Goal: Information Seeking & Learning: Learn about a topic

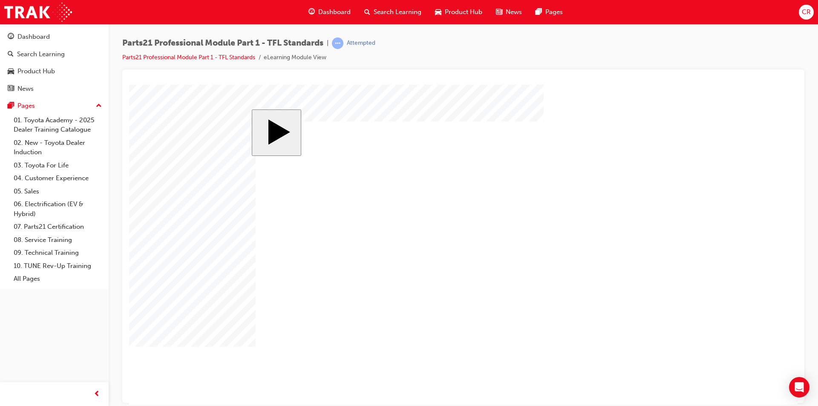
drag, startPoint x: 348, startPoint y: 301, endPoint x: 622, endPoint y: 182, distance: 298.7
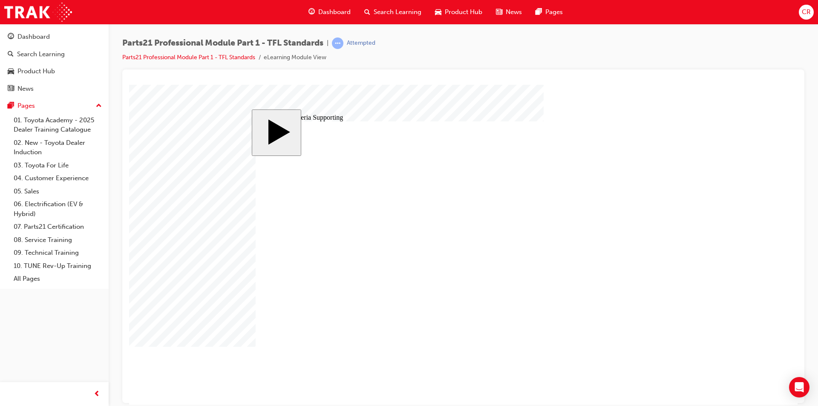
drag, startPoint x: 353, startPoint y: 242, endPoint x: 367, endPoint y: 262, distance: 25.1
type input "12"
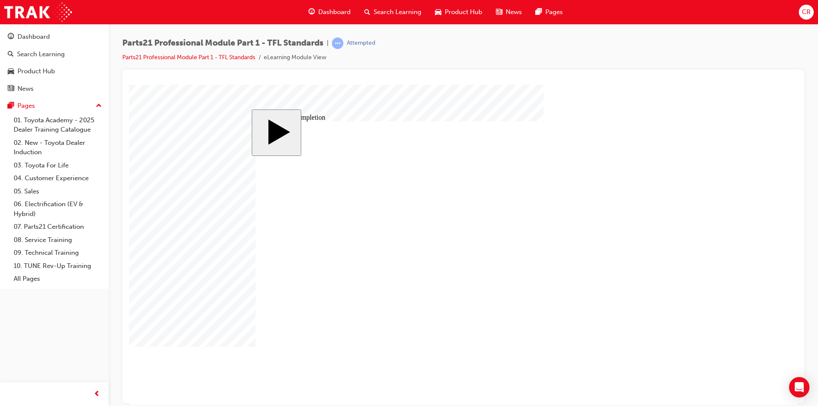
click at [739, 197] on body "slide: Course Completion MENU Rectangle 6 HELP Rectangle 6 EXIT Rectangle 6 Inv…" at bounding box center [463, 244] width 668 height 320
click at [710, 271] on body "slide: Course Completion MENU Rectangle 6 HELP Rectangle 6 EXIT Rectangle 6 Inv…" at bounding box center [463, 244] width 668 height 320
click at [736, 239] on body "slide: Course Completion MENU Rectangle 6 HELP Rectangle 6 EXIT Rectangle 6 Inv…" at bounding box center [463, 244] width 668 height 320
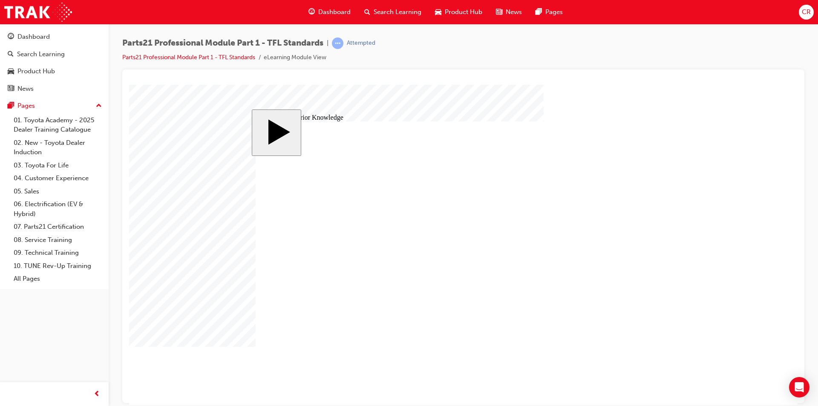
type input "2"
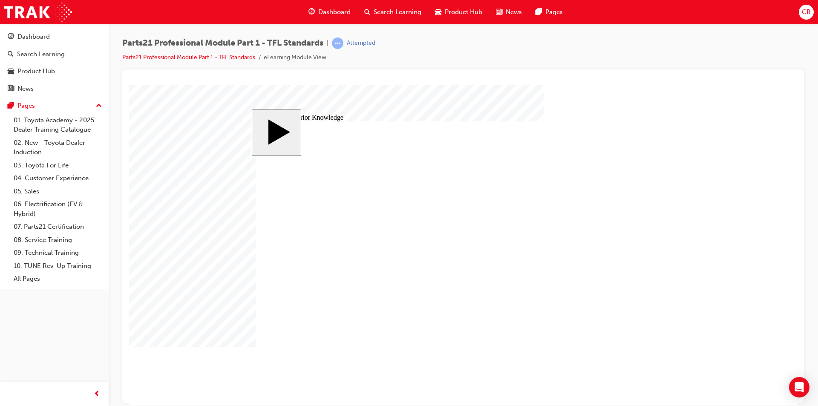
drag, startPoint x: 557, startPoint y: 224, endPoint x: 427, endPoint y: 257, distance: 134.1
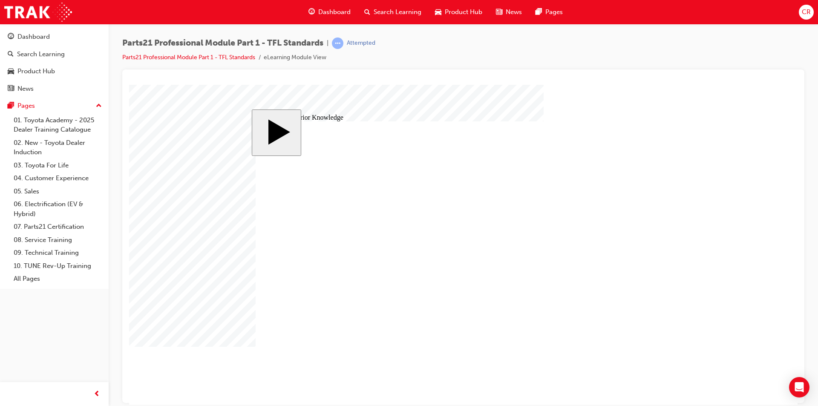
type input "3"
type input "8"
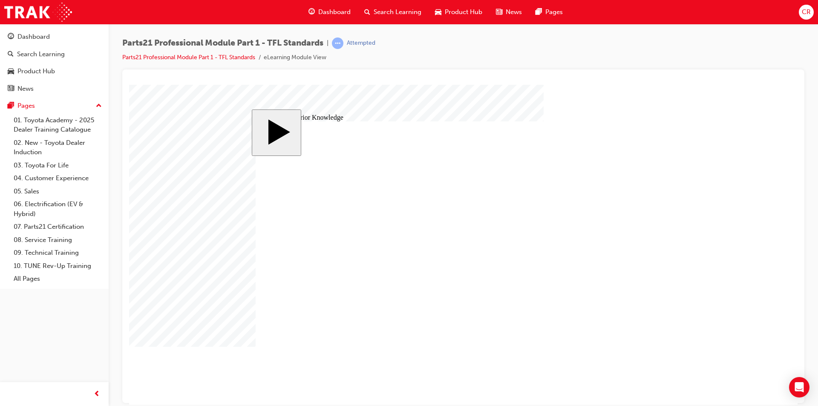
checkbox input "true"
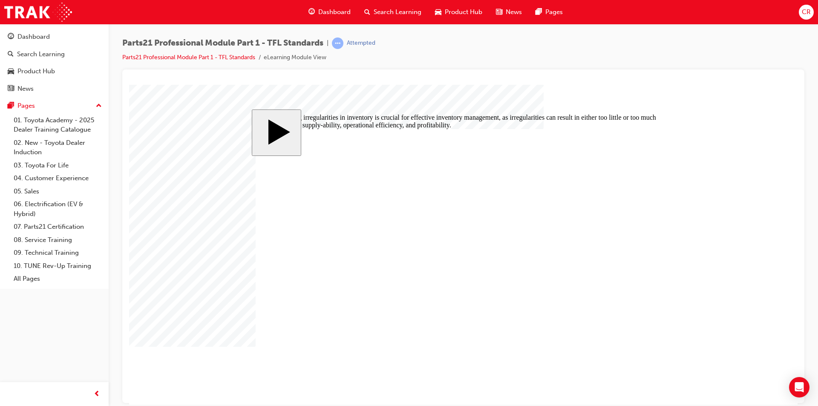
radio input "true"
drag, startPoint x: 459, startPoint y: 248, endPoint x: 459, endPoint y: 224, distance: 23.9
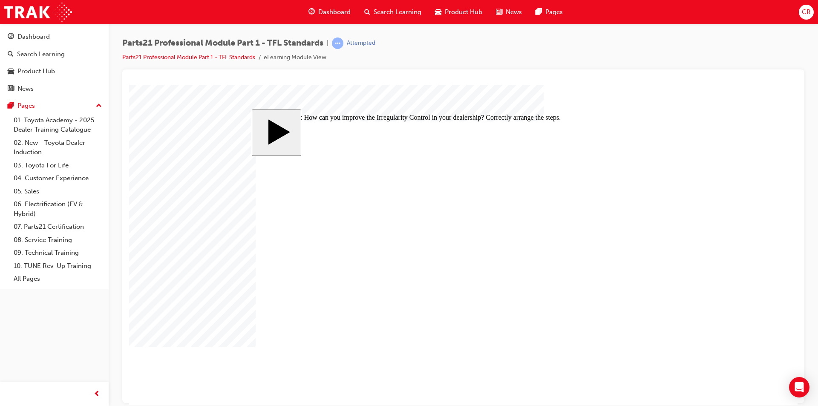
drag, startPoint x: 443, startPoint y: 274, endPoint x: 445, endPoint y: 256, distance: 18.4
drag, startPoint x: 499, startPoint y: 272, endPoint x: 434, endPoint y: 285, distance: 66.0
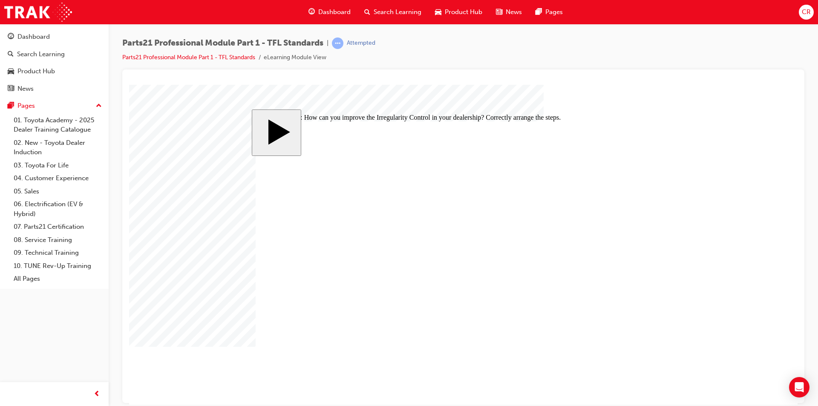
radio input "false"
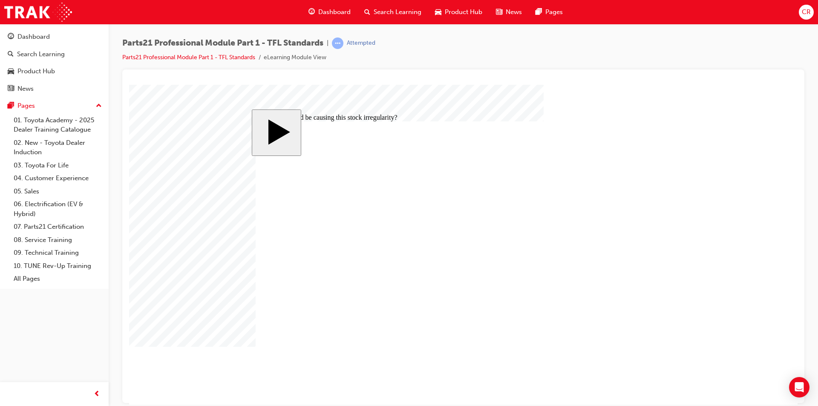
radio input "false"
radio input "true"
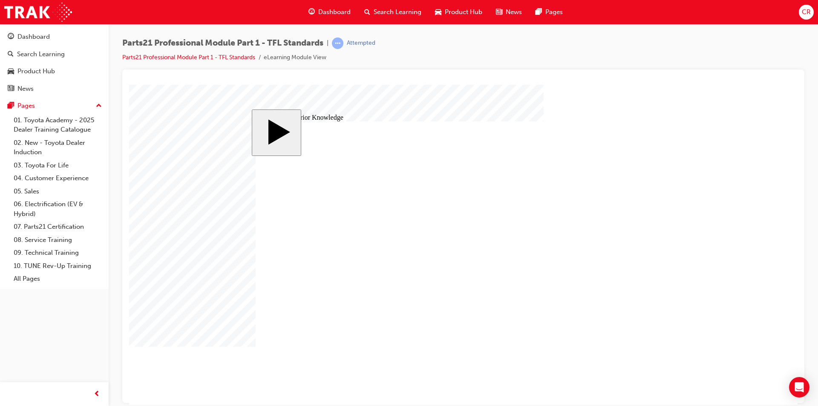
click at [766, 144] on body "slide: Activate Prior Knowledge Rectangle Rectangle 1 CLOSE Inventory Control I…" at bounding box center [463, 244] width 668 height 320
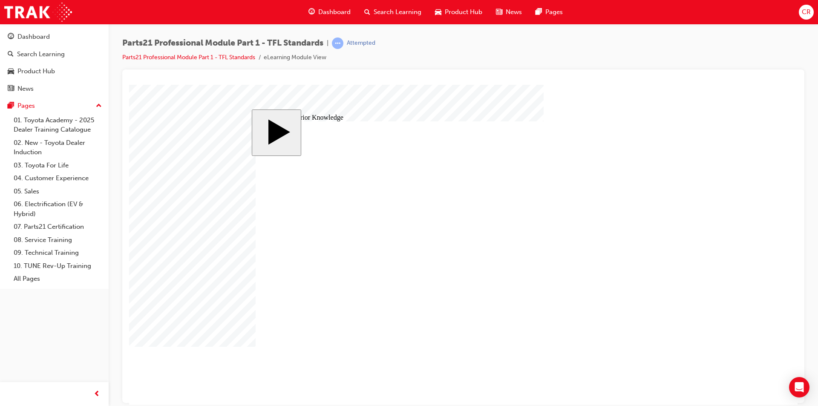
radio input "true"
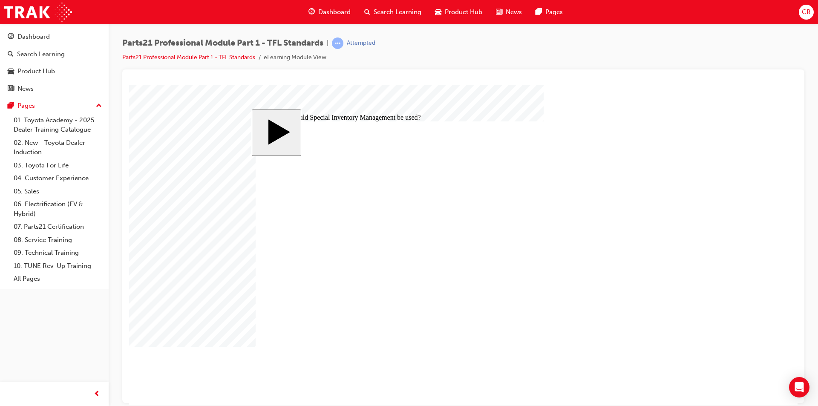
radio input "true"
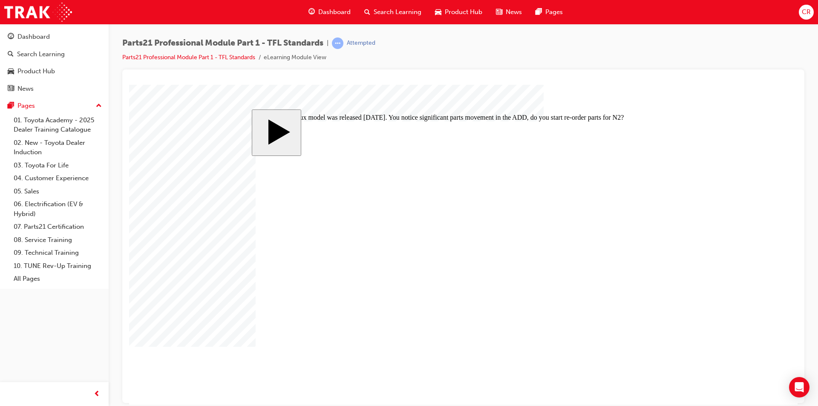
drag, startPoint x: 529, startPoint y: 219, endPoint x: 517, endPoint y: 235, distance: 20.1
drag, startPoint x: 607, startPoint y: 275, endPoint x: 592, endPoint y: 216, distance: 60.9
drag, startPoint x: 578, startPoint y: 272, endPoint x: 555, endPoint y: 276, distance: 23.7
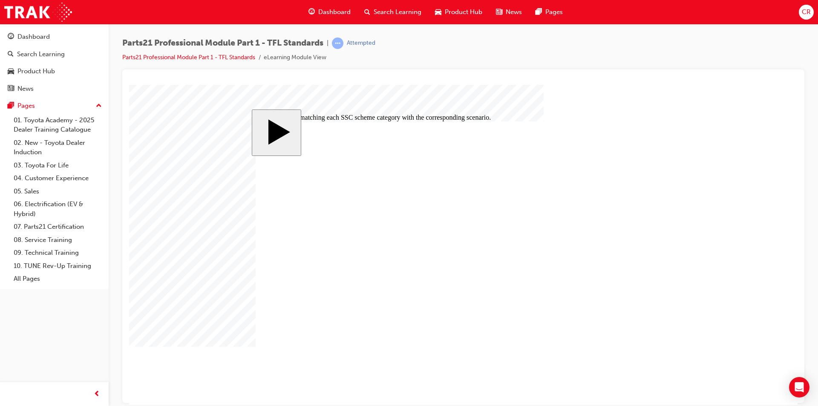
radio input "true"
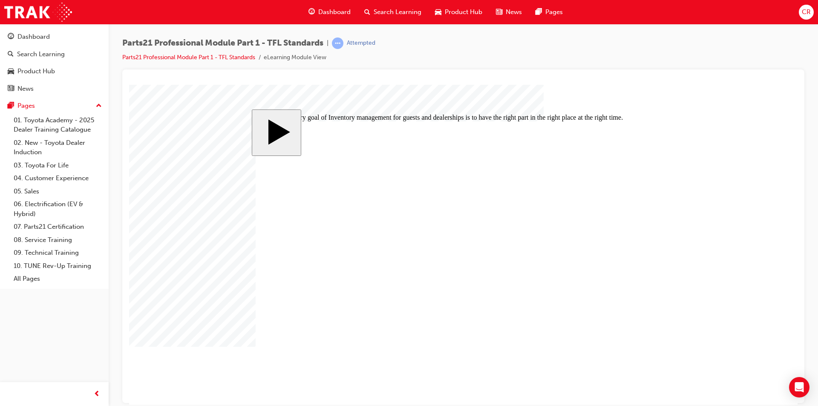
radio input "true"
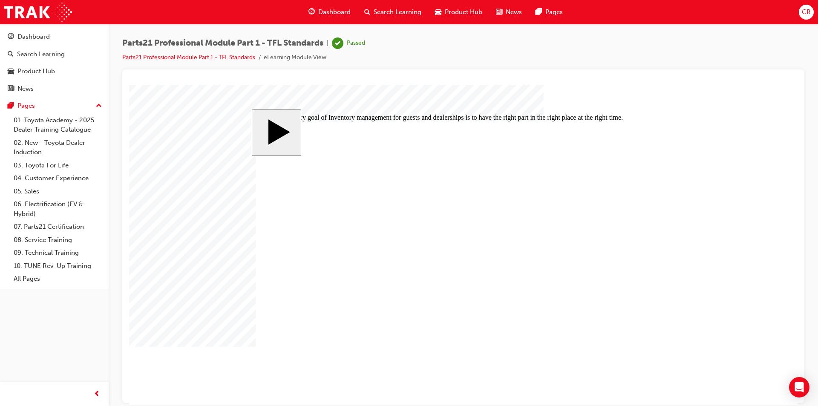
radio input "true"
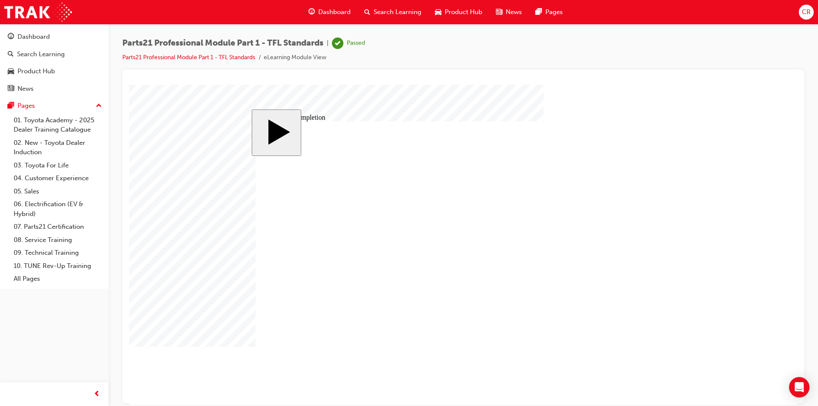
click at [54, 40] on div "Dashboard" at bounding box center [54, 37] width 93 height 11
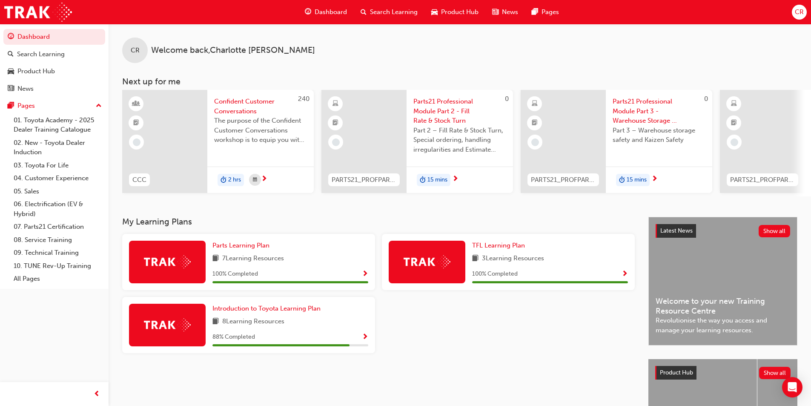
click at [429, 110] on span "Parts21 Professional Module Part 2 - Fill Rate & Stock Turn" at bounding box center [460, 111] width 93 height 29
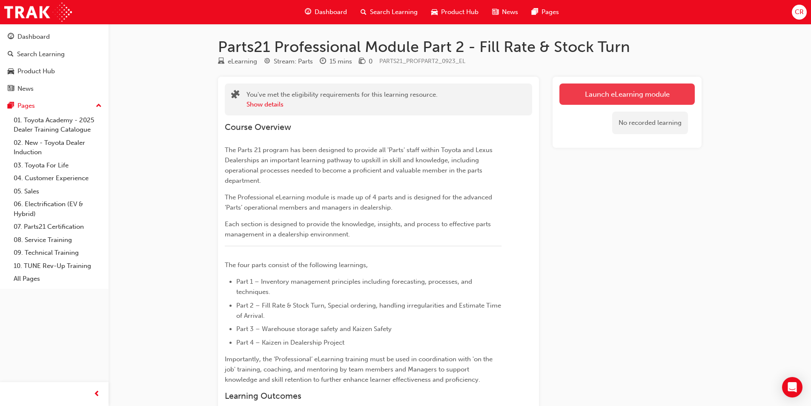
click at [594, 92] on link "Launch eLearning module" at bounding box center [627, 93] width 135 height 21
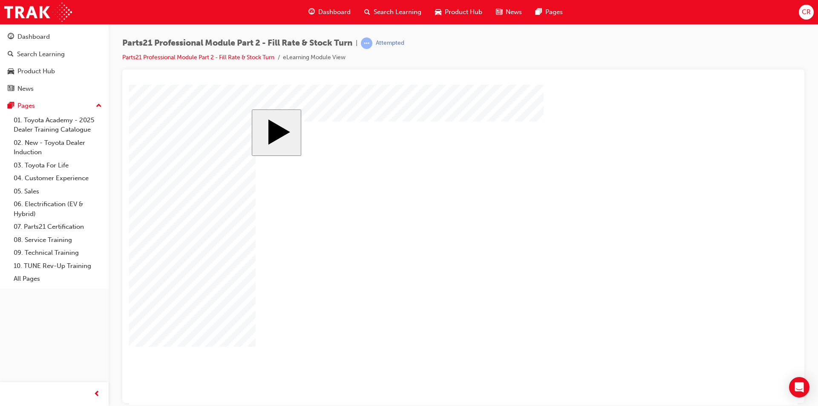
drag, startPoint x: 725, startPoint y: 317, endPoint x: 711, endPoint y: 336, distance: 23.5
click at [725, 317] on body "slide: Traditional Forecasting Methods MENU Rectangle 6 HELP Rectangle 6 EXIT R…" at bounding box center [463, 244] width 668 height 320
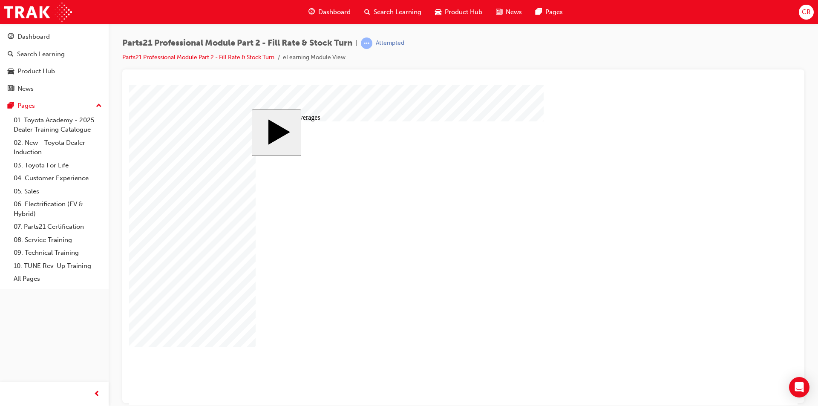
checkbox input "true"
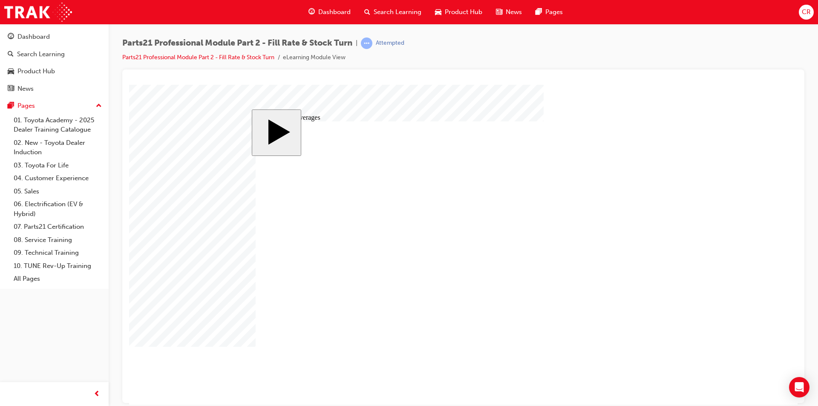
drag, startPoint x: 439, startPoint y: 273, endPoint x: 448, endPoint y: 272, distance: 9.5
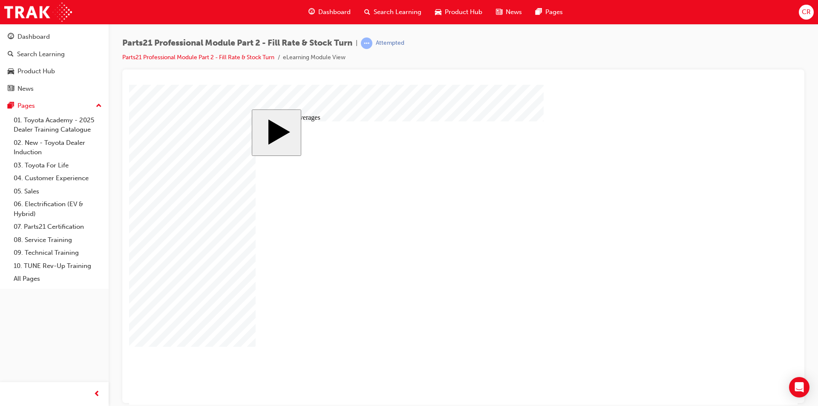
checkbox input "true"
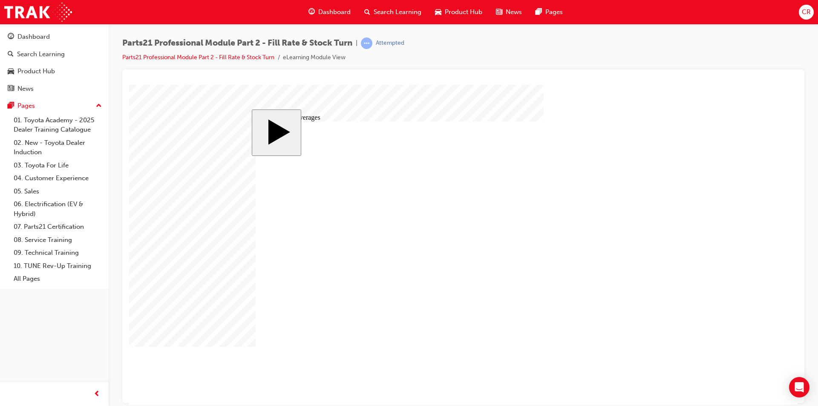
checkbox input "true"
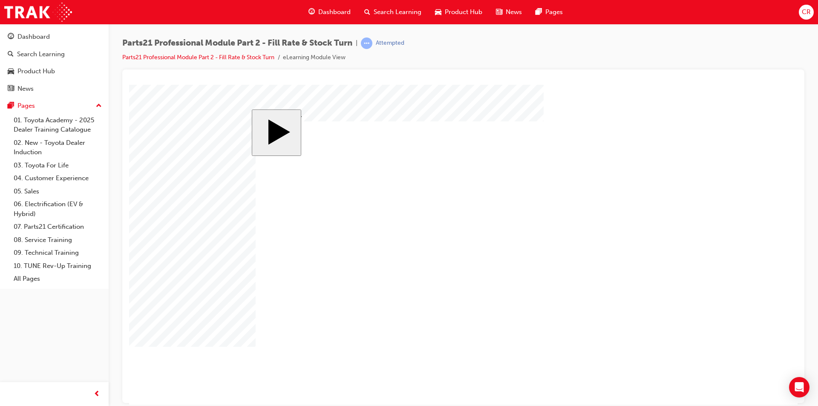
checkbox input "false"
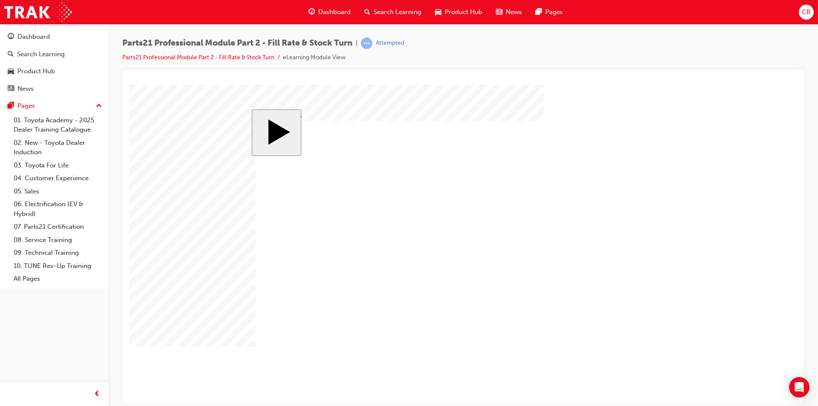
checkbox input "false"
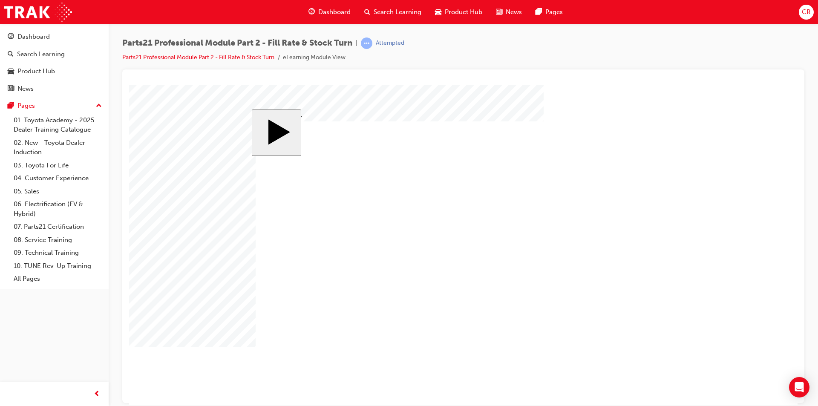
checkbox input "true"
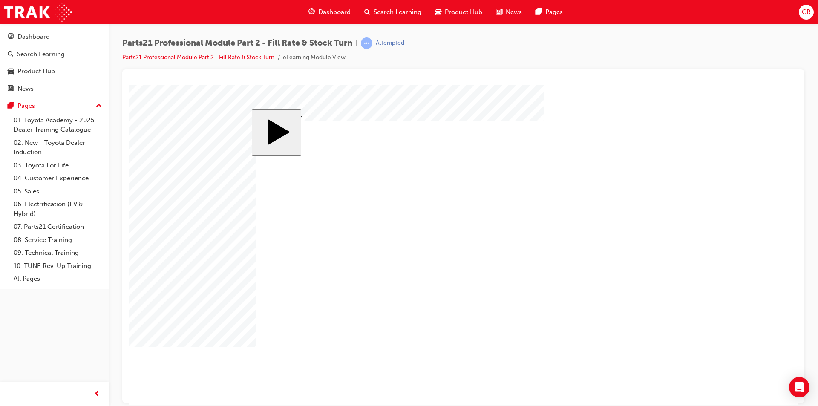
checkbox input "true"
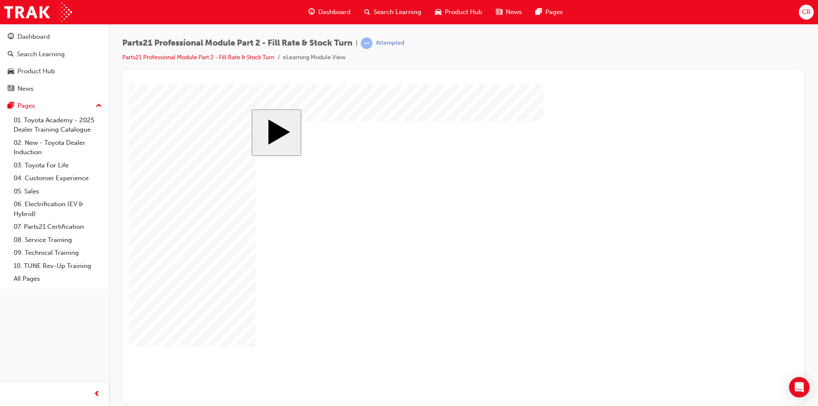
checkbox input "false"
drag, startPoint x: 327, startPoint y: 325, endPoint x: 332, endPoint y: 318, distance: 9.2
checkbox input "true"
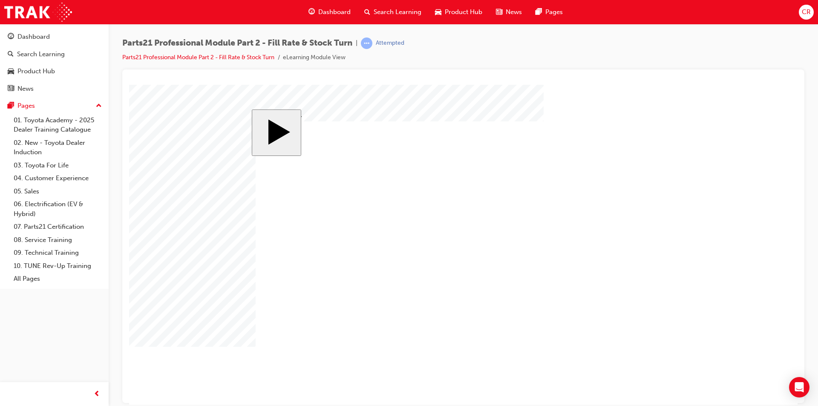
radio input "true"
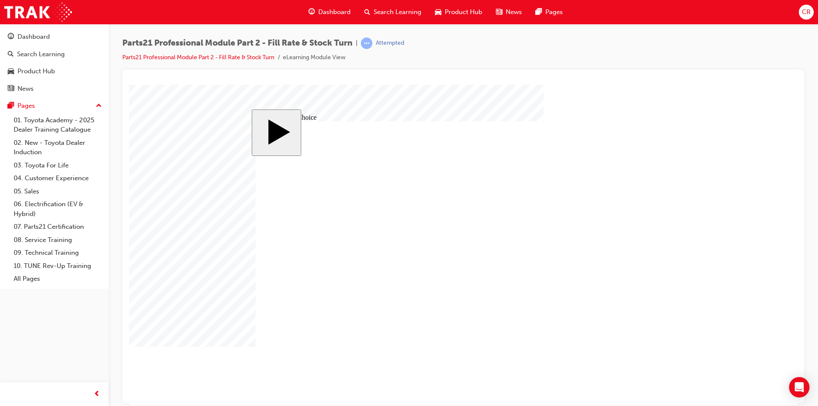
radio input "true"
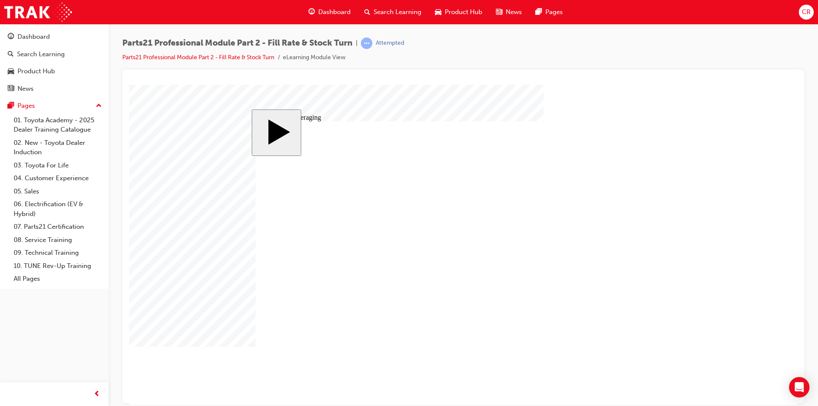
checkbox input "true"
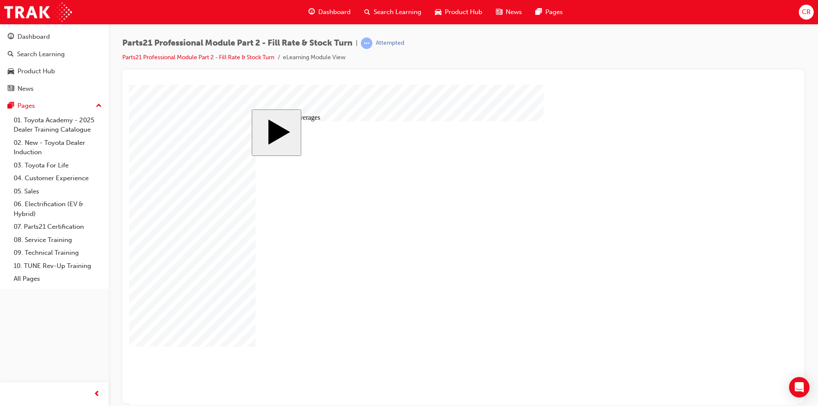
checkbox input "true"
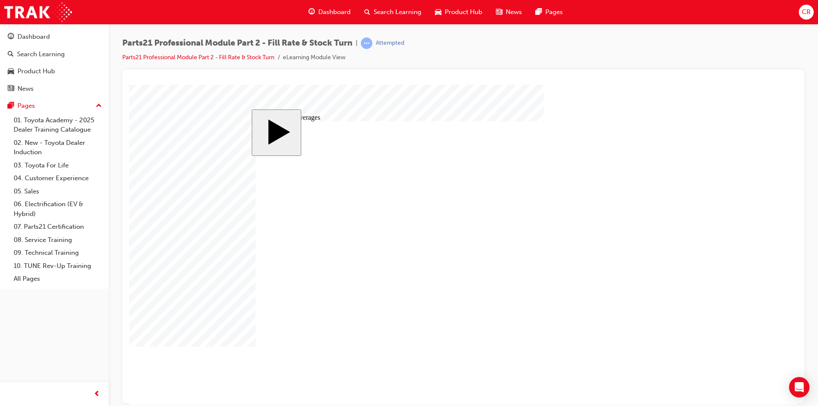
checkbox input "true"
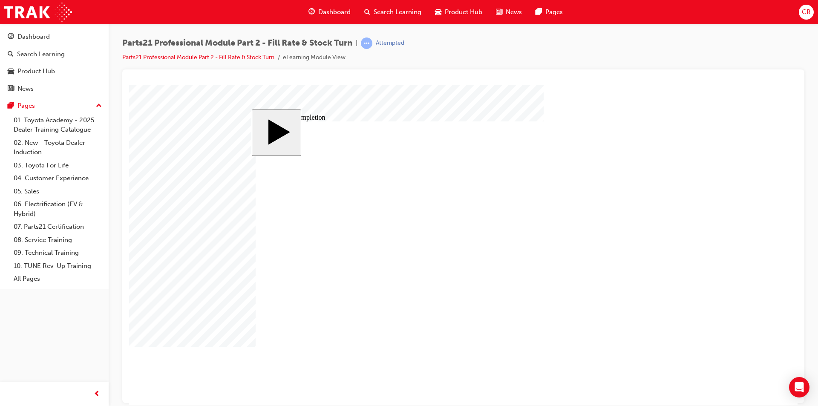
radio input "true"
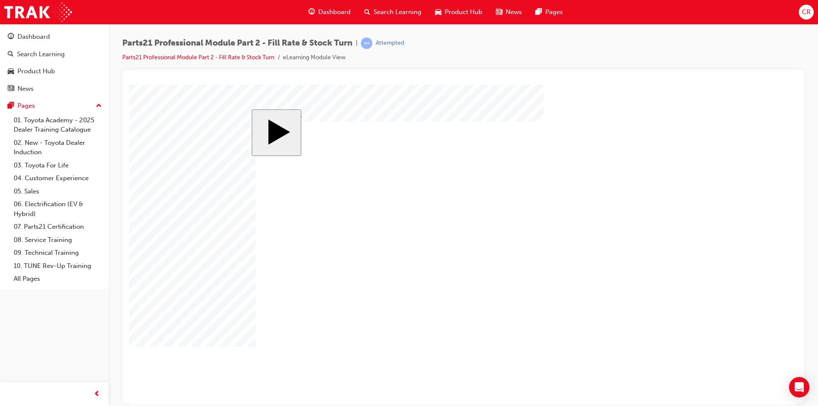
drag, startPoint x: 511, startPoint y: 322, endPoint x: 385, endPoint y: 289, distance: 129.8
drag, startPoint x: 461, startPoint y: 317, endPoint x: 567, endPoint y: 271, distance: 115.6
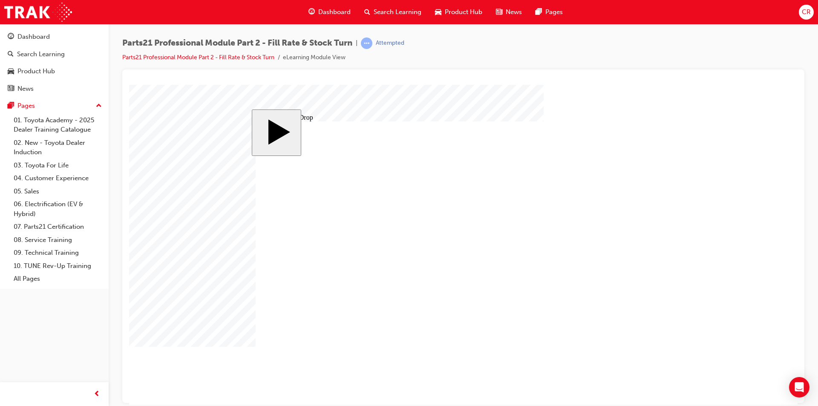
drag, startPoint x: 288, startPoint y: 205, endPoint x: 480, endPoint y: 213, distance: 193.1
drag, startPoint x: 368, startPoint y: 190, endPoint x: 480, endPoint y: 200, distance: 112.8
drag, startPoint x: 345, startPoint y: 198, endPoint x: 529, endPoint y: 199, distance: 183.6
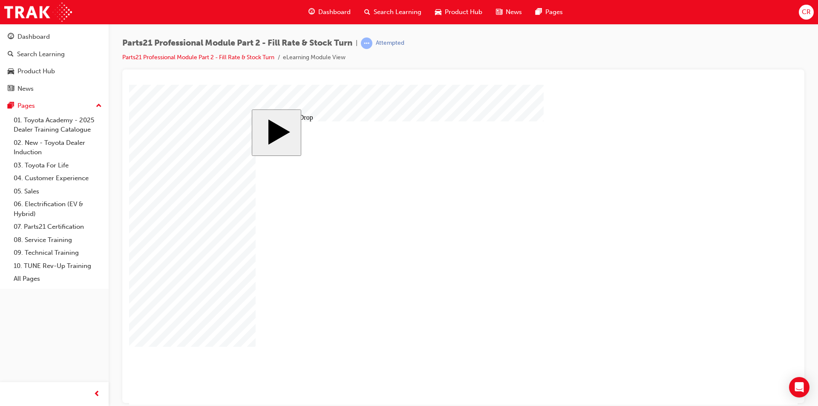
drag, startPoint x: 399, startPoint y: 203, endPoint x: 403, endPoint y: 201, distance: 4.6
drag, startPoint x: 406, startPoint y: 200, endPoint x: 621, endPoint y: 204, distance: 215.6
drag, startPoint x: 277, startPoint y: 257, endPoint x: 462, endPoint y: 256, distance: 184.4
drag, startPoint x: 348, startPoint y: 249, endPoint x: 559, endPoint y: 251, distance: 210.9
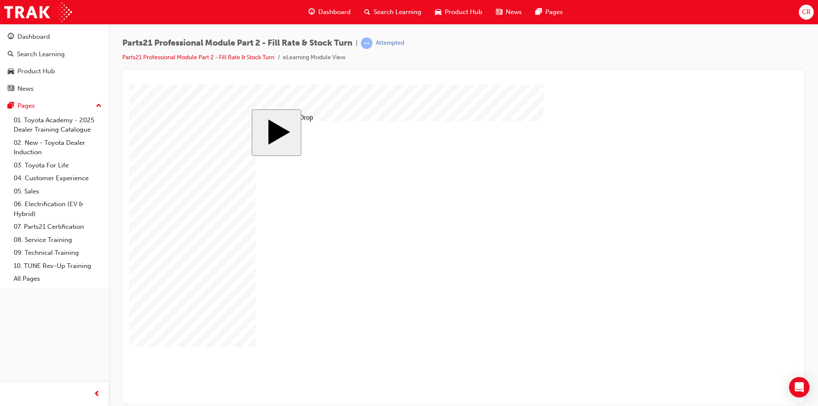
drag, startPoint x: 409, startPoint y: 245, endPoint x: 613, endPoint y: 257, distance: 203.5
drag, startPoint x: 408, startPoint y: 306, endPoint x: 613, endPoint y: 312, distance: 205.0
drag, startPoint x: 346, startPoint y: 304, endPoint x: 462, endPoint y: 305, distance: 115.9
drag, startPoint x: 299, startPoint y: 310, endPoint x: 448, endPoint y: 311, distance: 148.7
drag, startPoint x: 666, startPoint y: 357, endPoint x: 661, endPoint y: 354, distance: 5.9
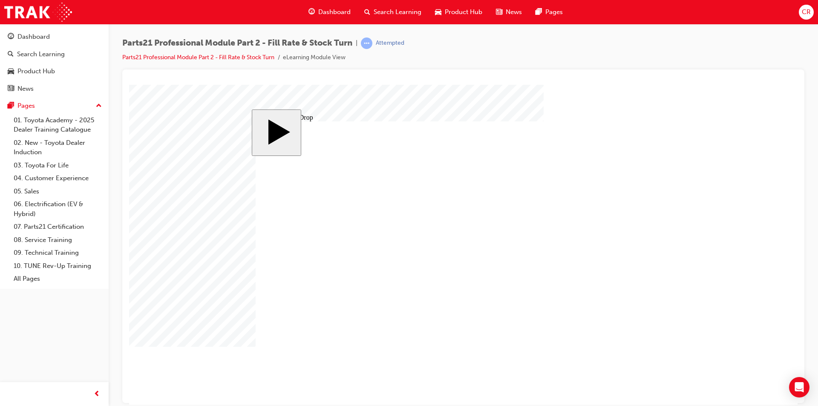
drag, startPoint x: 555, startPoint y: 296, endPoint x: 397, endPoint y: 290, distance: 158.2
drag, startPoint x: 563, startPoint y: 310, endPoint x: 552, endPoint y: 311, distance: 11.1
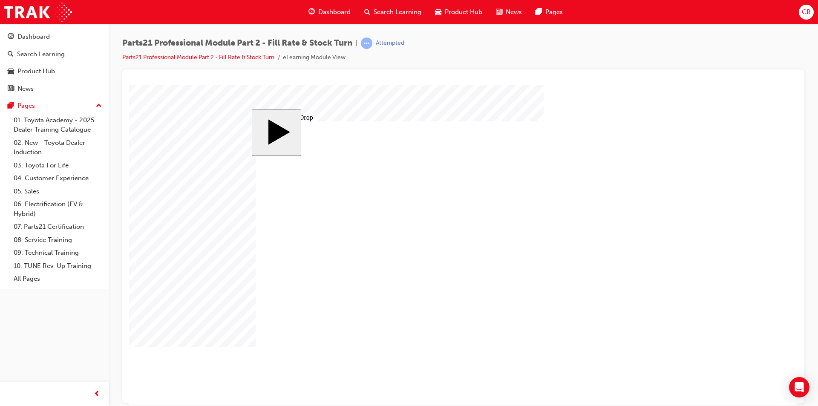
drag, startPoint x: 551, startPoint y: 298, endPoint x: 419, endPoint y: 300, distance: 131.6
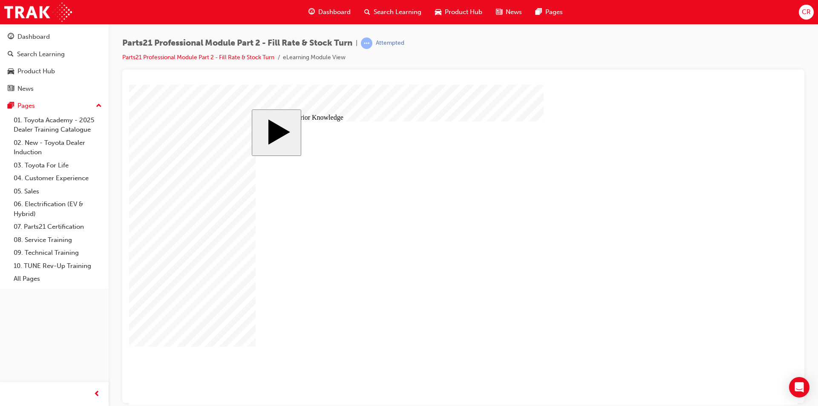
drag, startPoint x: 497, startPoint y: 204, endPoint x: 498, endPoint y: 219, distance: 15.9
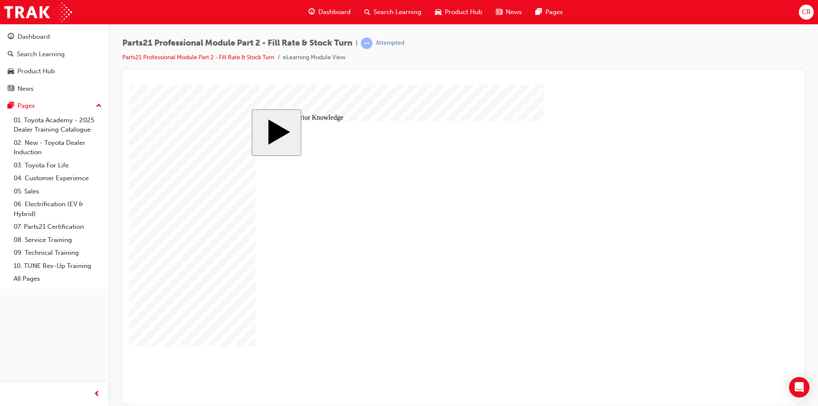
drag, startPoint x: 512, startPoint y: 235, endPoint x: 517, endPoint y: 317, distance: 82.8
drag, startPoint x: 517, startPoint y: 319, endPoint x: 516, endPoint y: 336, distance: 16.6
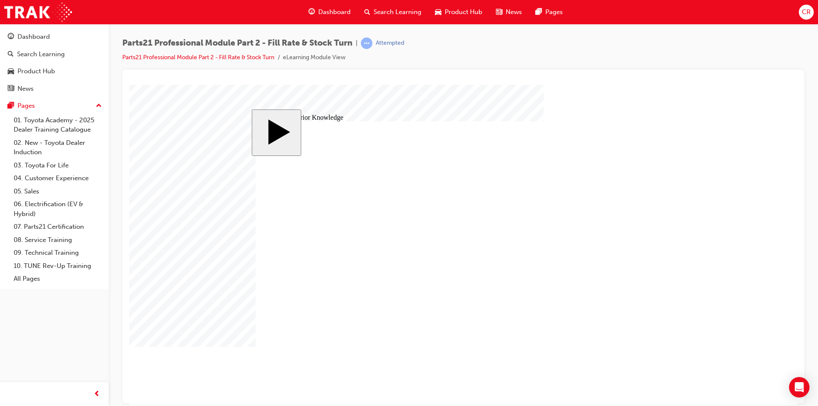
drag, startPoint x: 431, startPoint y: 204, endPoint x: 621, endPoint y: 282, distance: 205.2
drag, startPoint x: 430, startPoint y: 224, endPoint x: 621, endPoint y: 221, distance: 190.8
drag, startPoint x: 414, startPoint y: 250, endPoint x: 603, endPoint y: 247, distance: 189.1
drag, startPoint x: 400, startPoint y: 271, endPoint x: 588, endPoint y: 202, distance: 200.4
drag, startPoint x: 429, startPoint y: 293, endPoint x: 621, endPoint y: 197, distance: 215.3
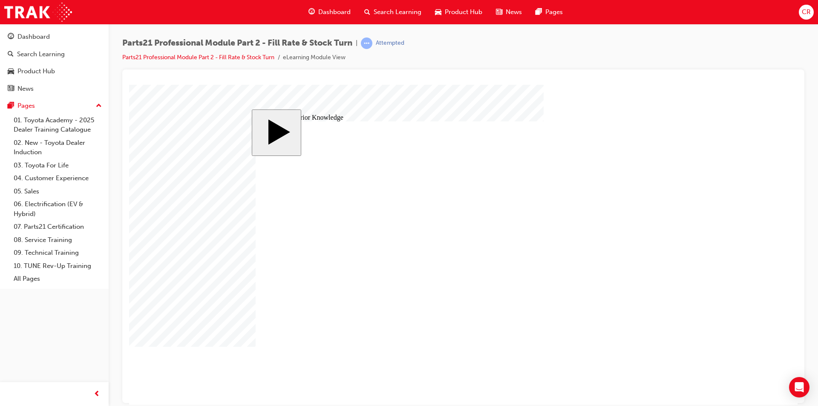
drag, startPoint x: 424, startPoint y: 317, endPoint x: 613, endPoint y: 305, distance: 189.9
drag, startPoint x: 567, startPoint y: 306, endPoint x: 565, endPoint y: 326, distance: 19.6
drag, startPoint x: 580, startPoint y: 243, endPoint x: 582, endPoint y: 306, distance: 63.1
drag, startPoint x: 416, startPoint y: 271, endPoint x: 602, endPoint y: 242, distance: 188.0
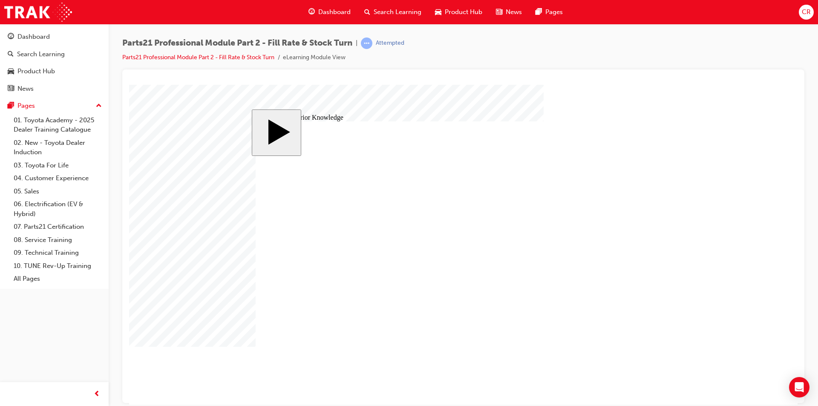
drag, startPoint x: 626, startPoint y: 321, endPoint x: 628, endPoint y: 301, distance: 20.1
drag, startPoint x: 444, startPoint y: 248, endPoint x: 649, endPoint y: 348, distance: 228.6
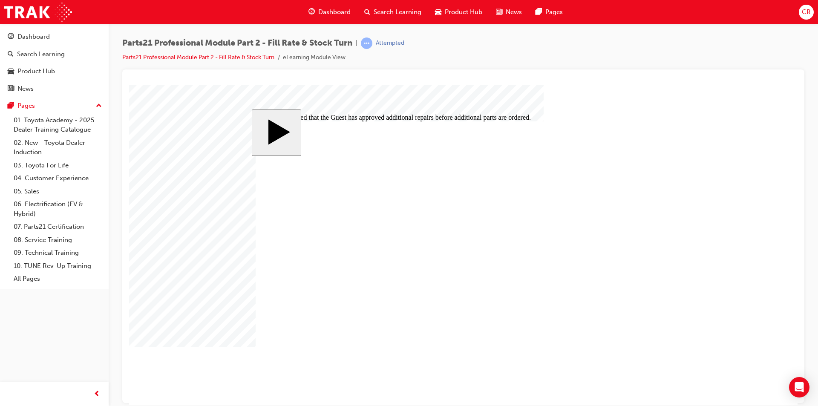
radio input "true"
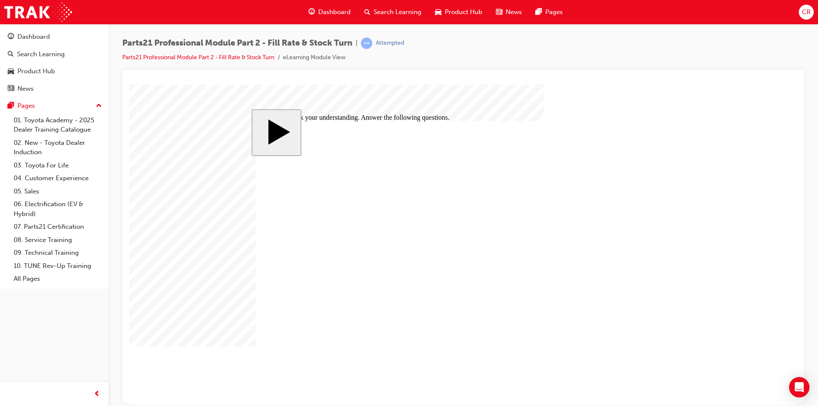
checkbox input "true"
drag, startPoint x: 331, startPoint y: 215, endPoint x: 546, endPoint y: 223, distance: 215.7
drag, startPoint x: 339, startPoint y: 247, endPoint x: 641, endPoint y: 211, distance: 304.1
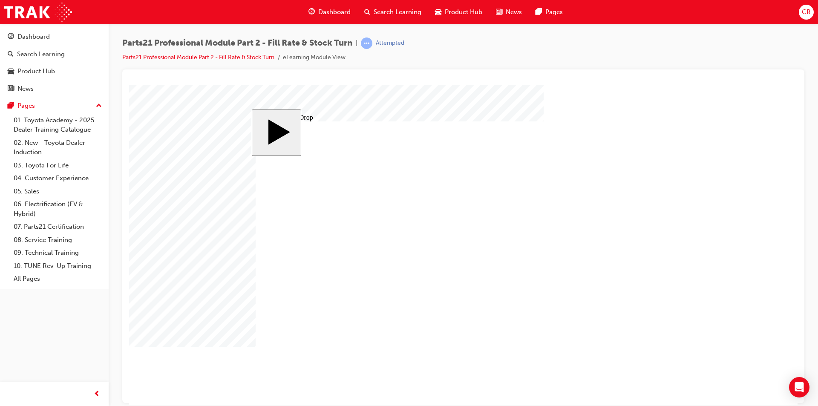
drag, startPoint x: 311, startPoint y: 291, endPoint x: 442, endPoint y: 216, distance: 150.7
radio input "true"
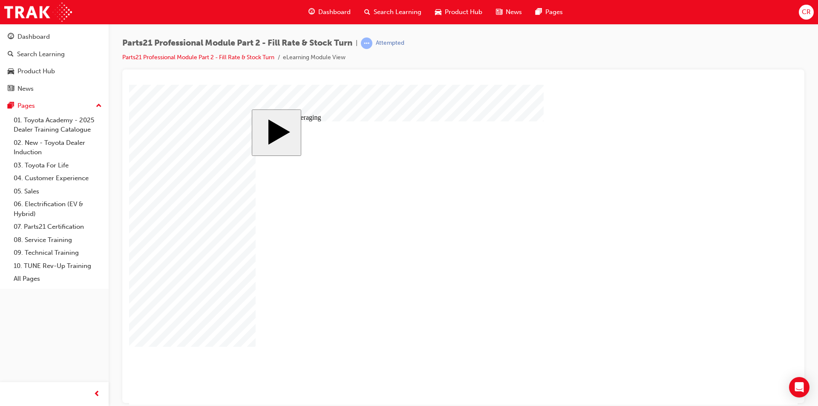
click at [778, 112] on body "slide: Simple Averaging Rectangle 1 Service Guests Loyalty: Service guests may …" at bounding box center [463, 244] width 668 height 320
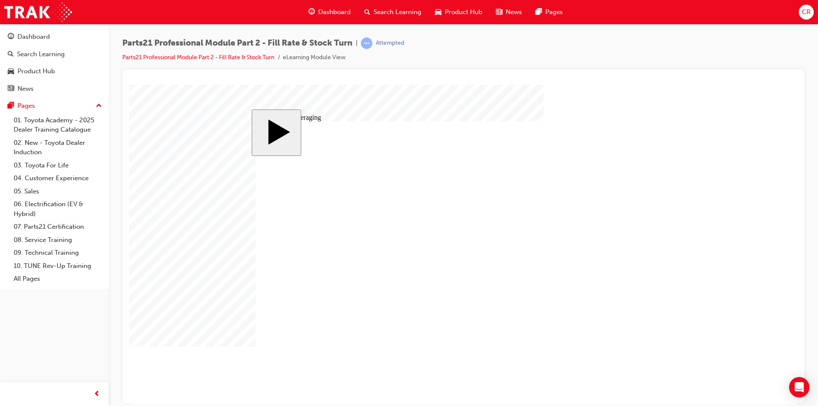
type input "4"
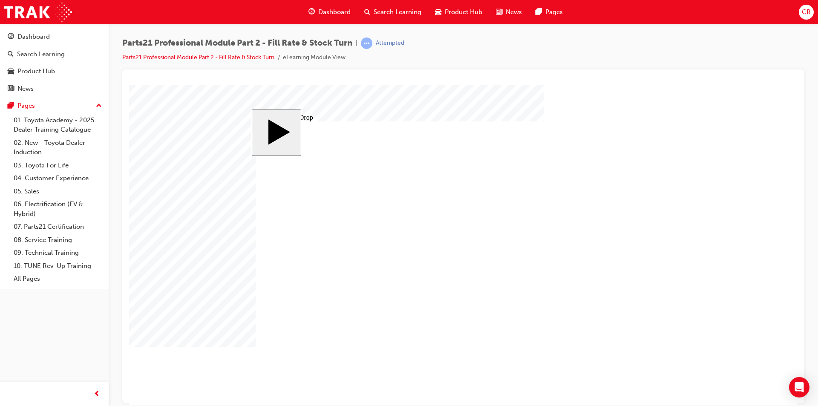
drag, startPoint x: 308, startPoint y: 214, endPoint x: 520, endPoint y: 211, distance: 212.1
drag, startPoint x: 362, startPoint y: 214, endPoint x: 585, endPoint y: 209, distance: 222.8
drag, startPoint x: 365, startPoint y: 250, endPoint x: 541, endPoint y: 252, distance: 176.8
drag, startPoint x: 311, startPoint y: 281, endPoint x: 601, endPoint y: 274, distance: 290.2
drag, startPoint x: 431, startPoint y: 290, endPoint x: 554, endPoint y: 270, distance: 123.8
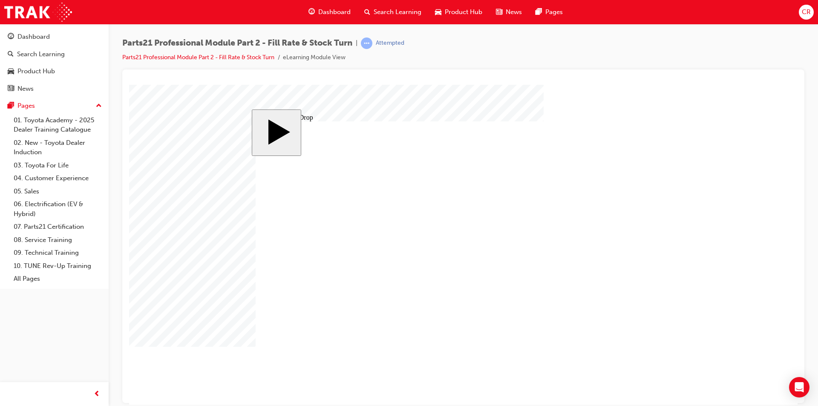
drag, startPoint x: 398, startPoint y: 306, endPoint x: 595, endPoint y: 278, distance: 199.2
radio input "true"
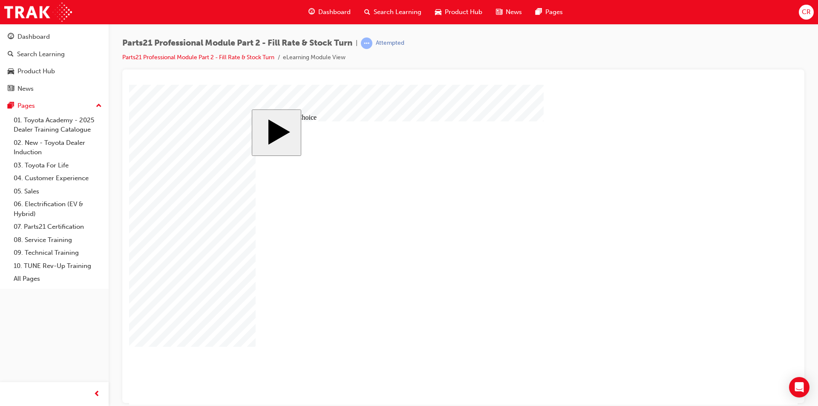
checkbox input "true"
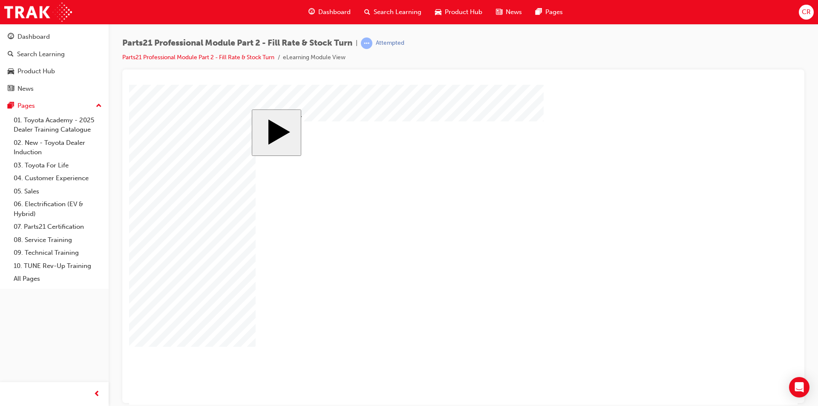
checkbox input "true"
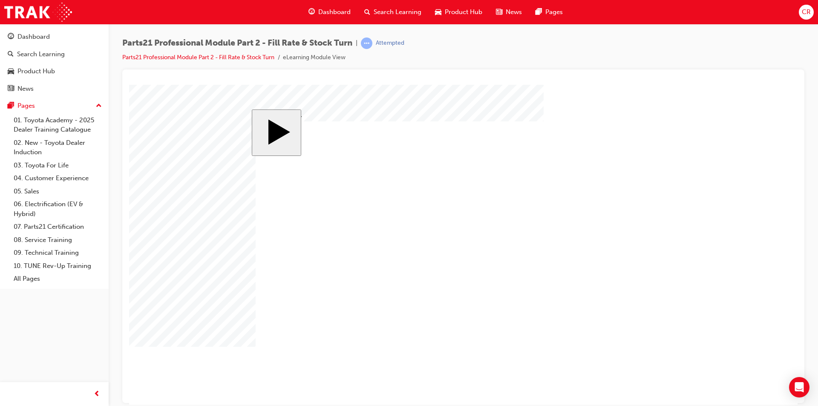
checkbox input "true"
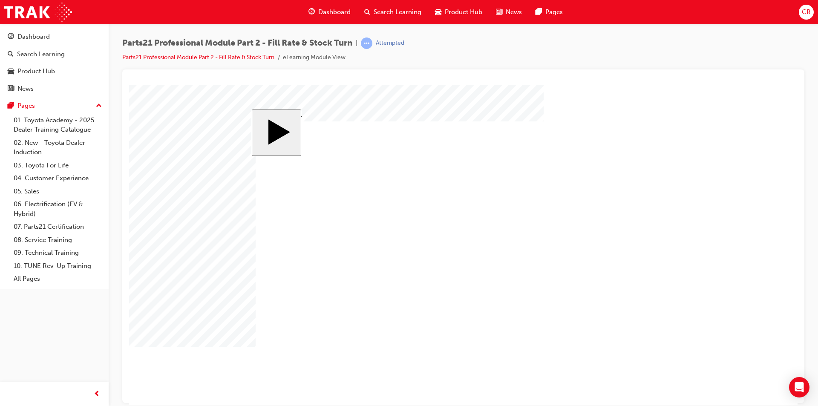
checkbox input "true"
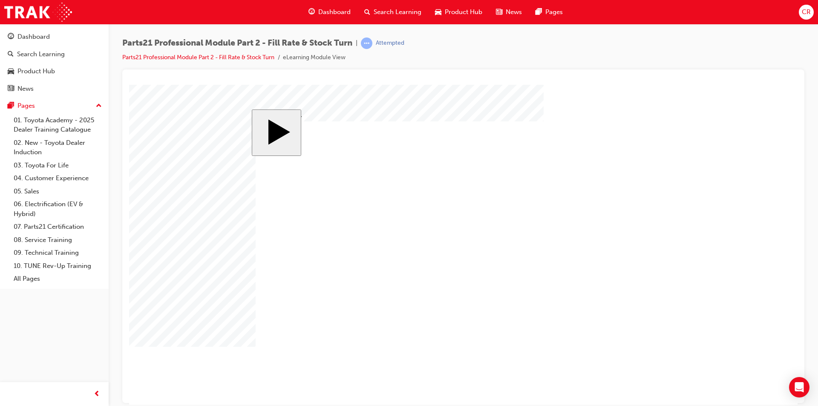
checkbox input "false"
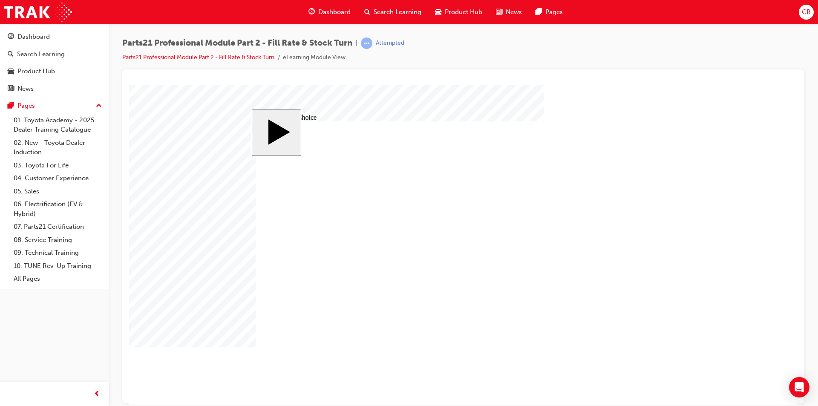
radio input "true"
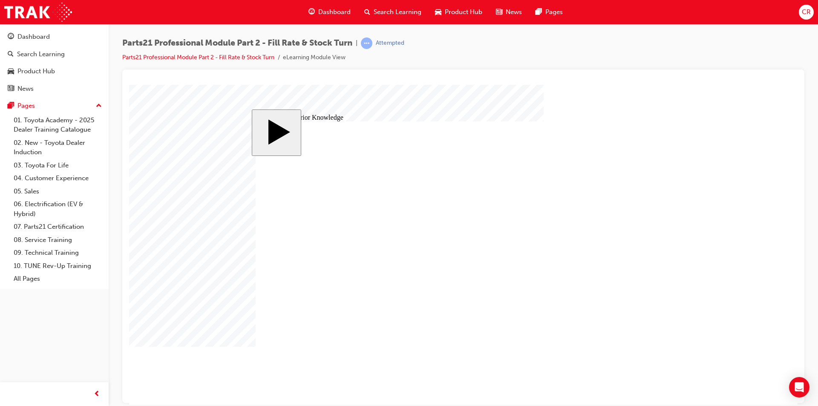
drag, startPoint x: 286, startPoint y: 295, endPoint x: 288, endPoint y: 286, distance: 9.3
click at [239, 305] on body "Dealer Workshop Dealer Workshop Some parts are not in stock at the Dealer and m…" at bounding box center [463, 244] width 668 height 320
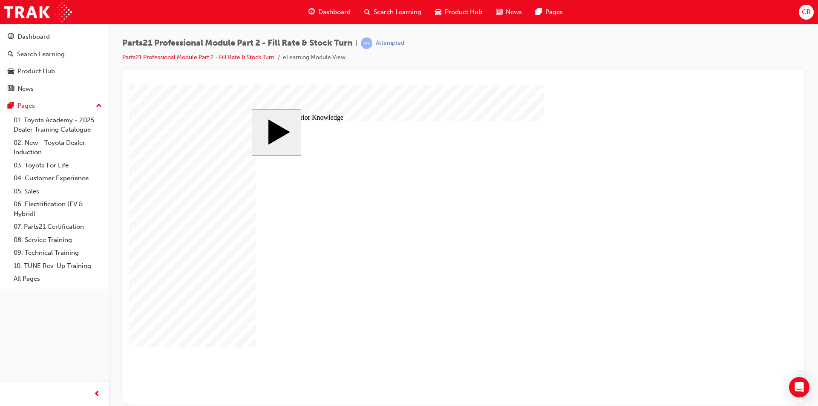
type input "8"
drag, startPoint x: 636, startPoint y: 341, endPoint x: 630, endPoint y: 350, distance: 9.9
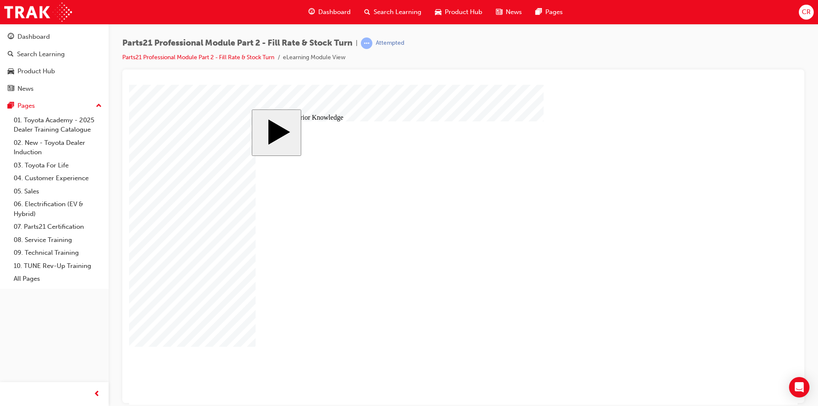
drag, startPoint x: 300, startPoint y: 253, endPoint x: 650, endPoint y: 218, distance: 352.0
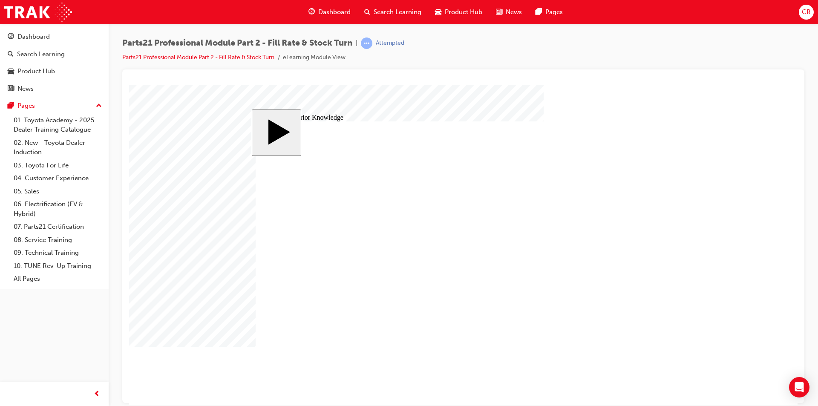
drag, startPoint x: 625, startPoint y: 218, endPoint x: 626, endPoint y: 253, distance: 34.5
drag, startPoint x: 288, startPoint y: 197, endPoint x: 643, endPoint y: 203, distance: 354.4
drag, startPoint x: 290, startPoint y: 296, endPoint x: 633, endPoint y: 316, distance: 344.3
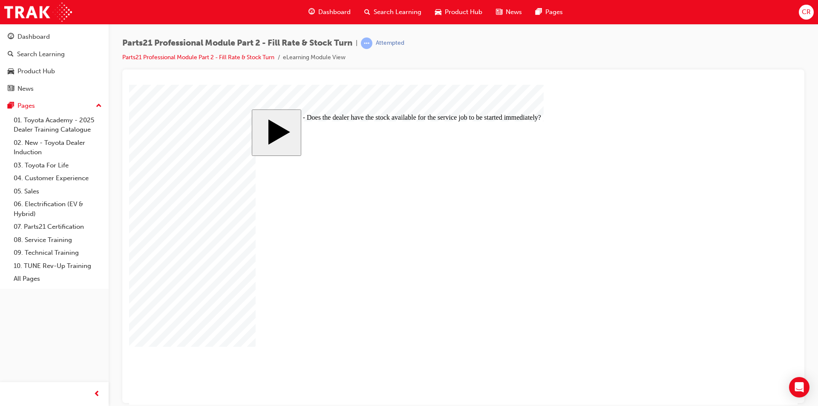
radio input "true"
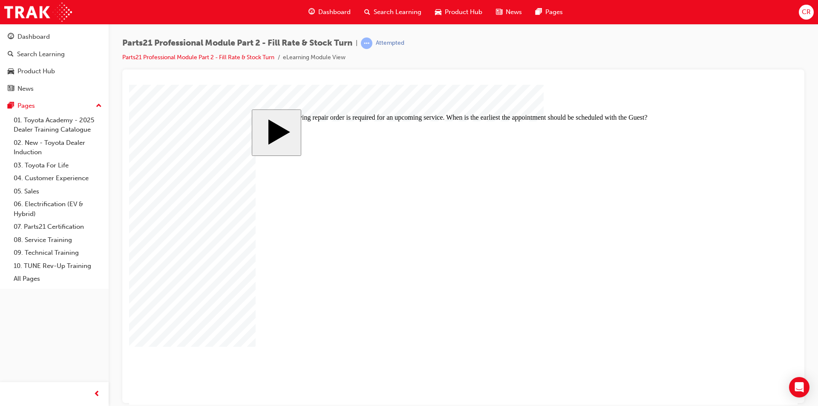
radio input "true"
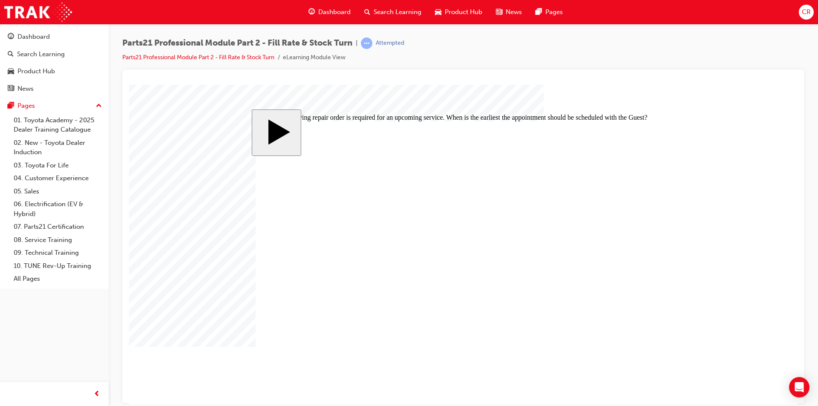
radio input "true"
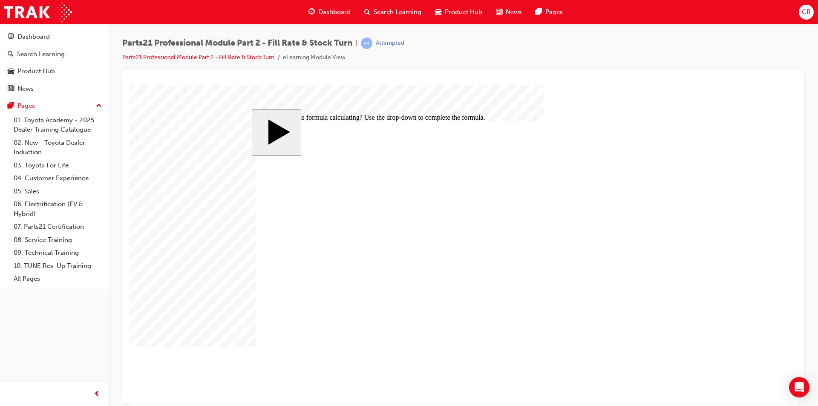
type input "6"
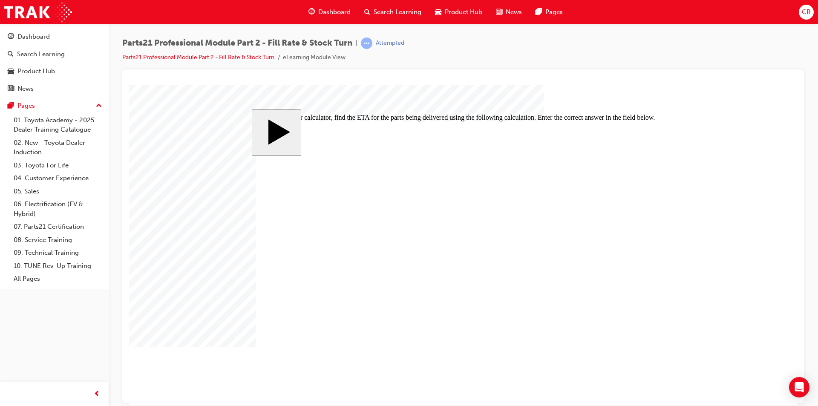
type input "60"
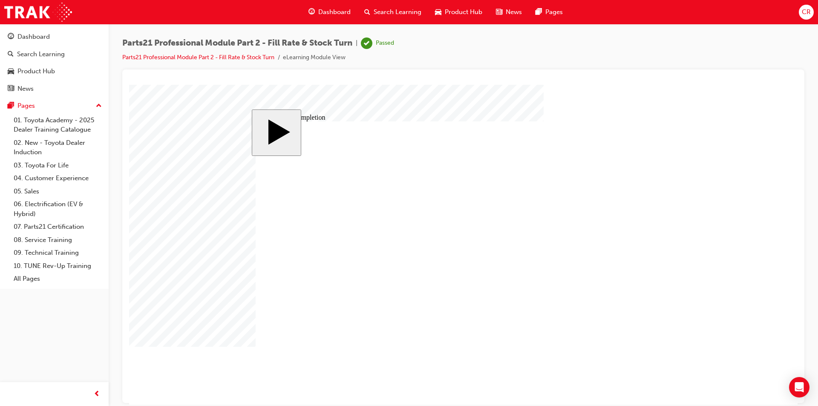
click at [48, 40] on div "Dashboard" at bounding box center [33, 37] width 32 height 10
